Goal: Task Accomplishment & Management: Manage account settings

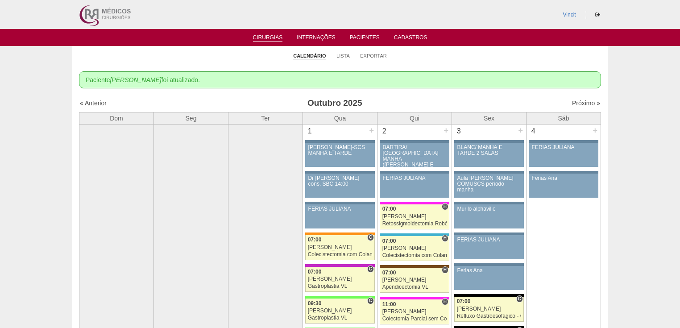
click at [575, 102] on link "Próximo »" at bounding box center [586, 102] width 28 height 7
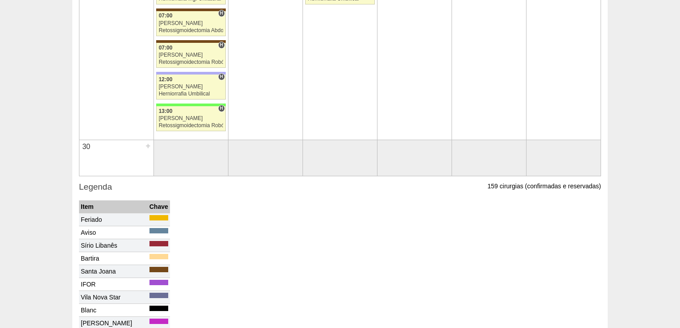
scroll to position [964, 0]
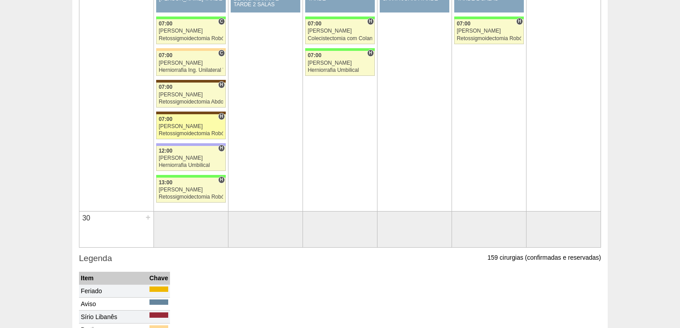
click at [178, 131] on div "Retossigmoidectomia Robótica" at bounding box center [191, 134] width 65 height 6
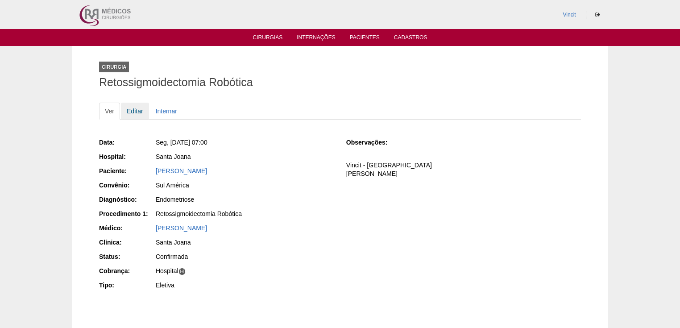
click at [140, 113] on link "Editar" at bounding box center [135, 111] width 28 height 17
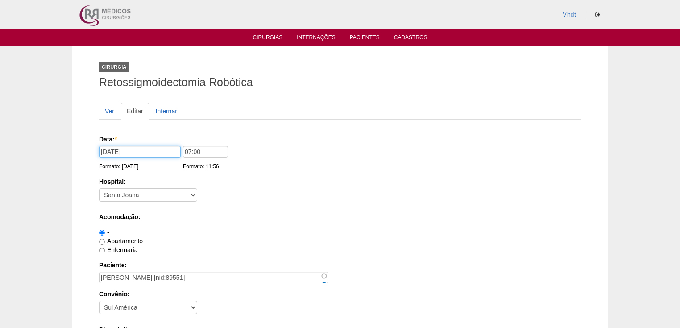
click at [174, 150] on input "24/11/2025" at bounding box center [140, 152] width 82 height 12
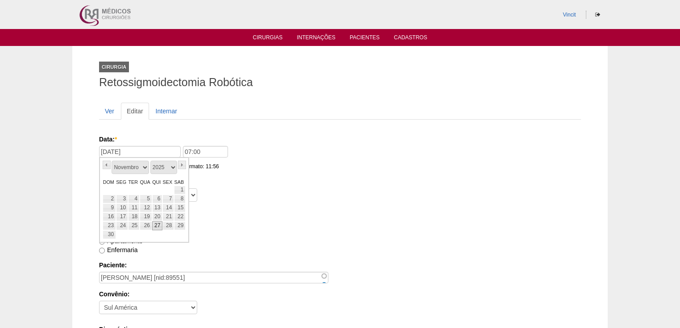
click at [160, 221] on link "27" at bounding box center [157, 225] width 10 height 9
type input "27/11/2025"
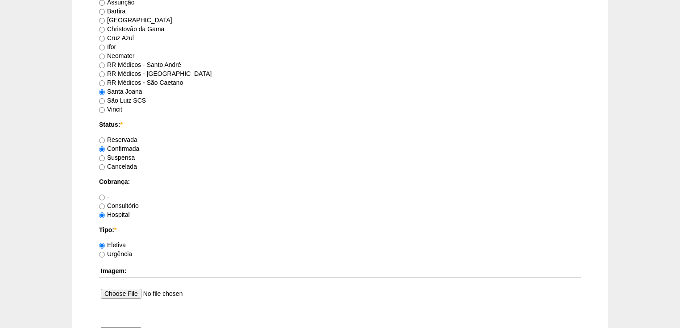
scroll to position [820, 0]
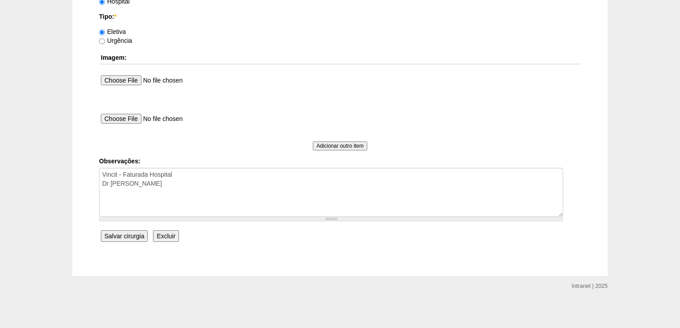
click at [121, 235] on input "Salvar cirurgia" at bounding box center [124, 236] width 47 height 12
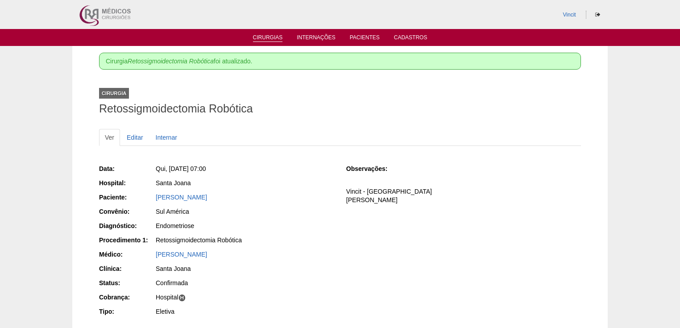
click at [257, 37] on link "Cirurgias" at bounding box center [268, 38] width 30 height 8
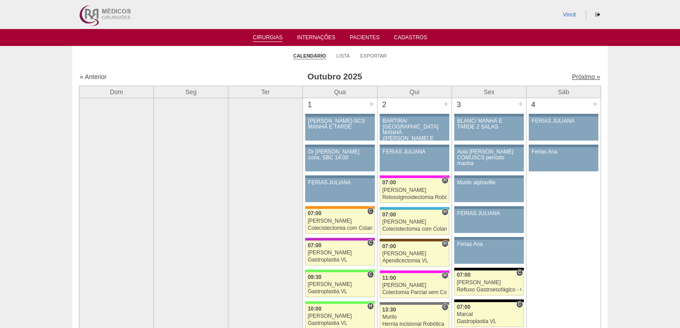
click at [581, 73] on link "Próximo »" at bounding box center [586, 76] width 28 height 7
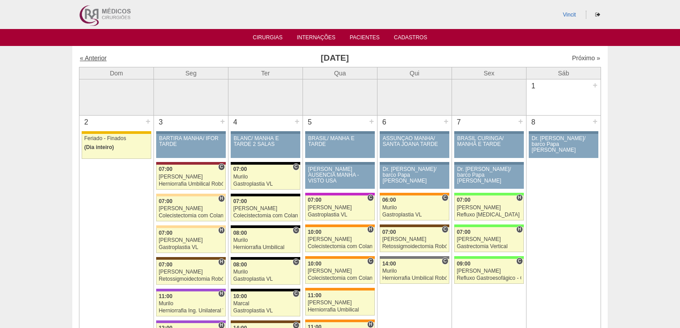
click at [87, 56] on link "« Anterior" at bounding box center [93, 57] width 27 height 7
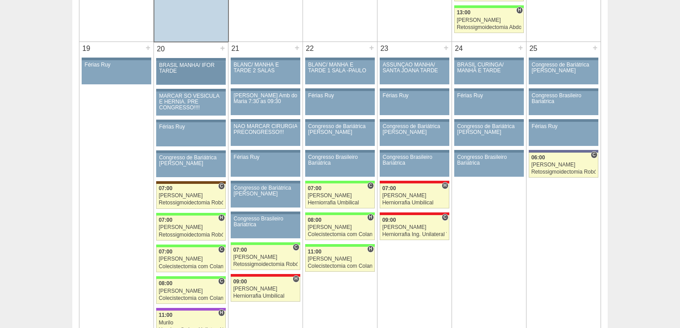
scroll to position [1392, 0]
